Goal: Navigation & Orientation: Find specific page/section

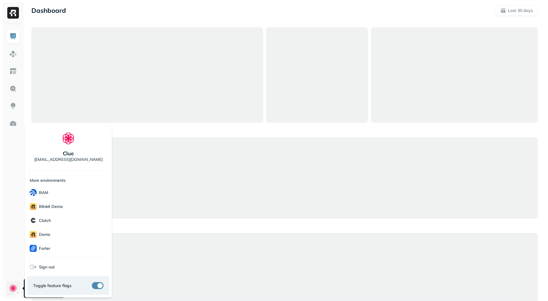
click at [10, 292] on html "Dashboard Last 30 days Query Performance AUG 19 SEP 18 Queries 187,685 P90 Dura…" at bounding box center [274, 296] width 548 height 592
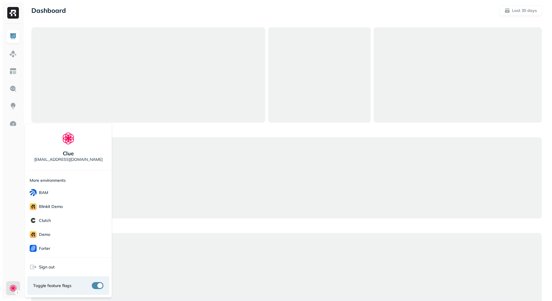
scroll to position [112, 0]
click at [59, 238] on div "Unity" at bounding box center [68, 234] width 82 height 14
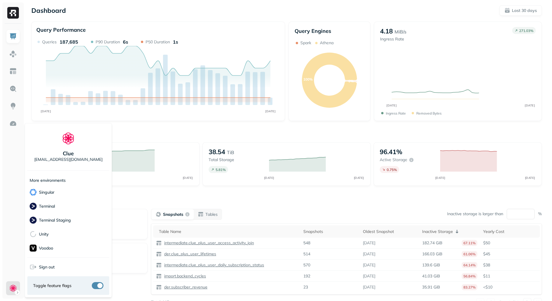
click at [7, 197] on html "Dashboard Last 30 days Query Performance AUG 19 SEP 18 Queries 187,685 P90 Dura…" at bounding box center [276, 161] width 552 height 323
